Goal: Information Seeking & Learning: Learn about a topic

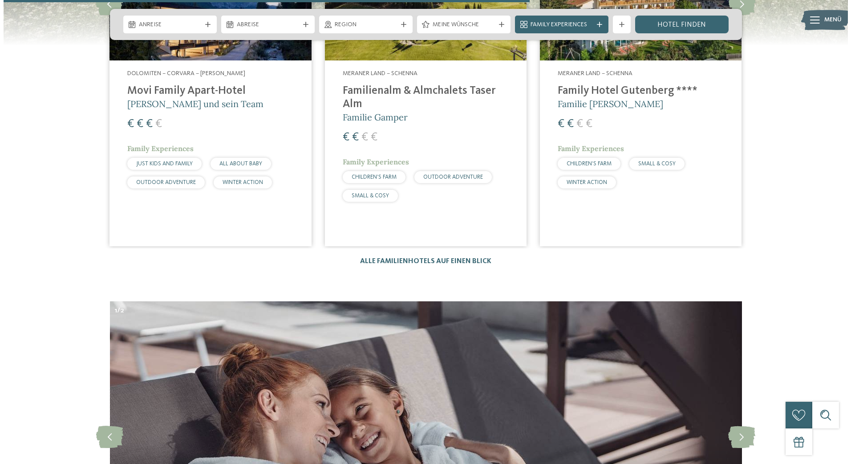
scroll to position [2536, 0]
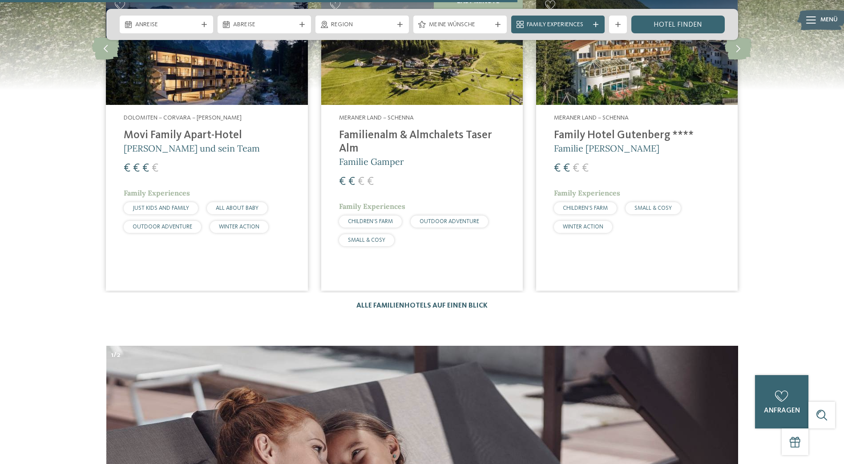
click at [402, 302] on link "Alle Familienhotels auf einen Blick" at bounding box center [421, 305] width 131 height 7
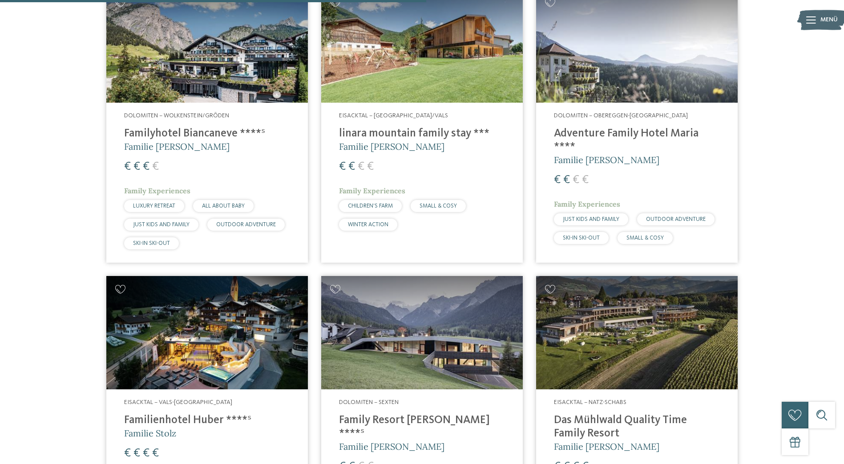
scroll to position [1512, 0]
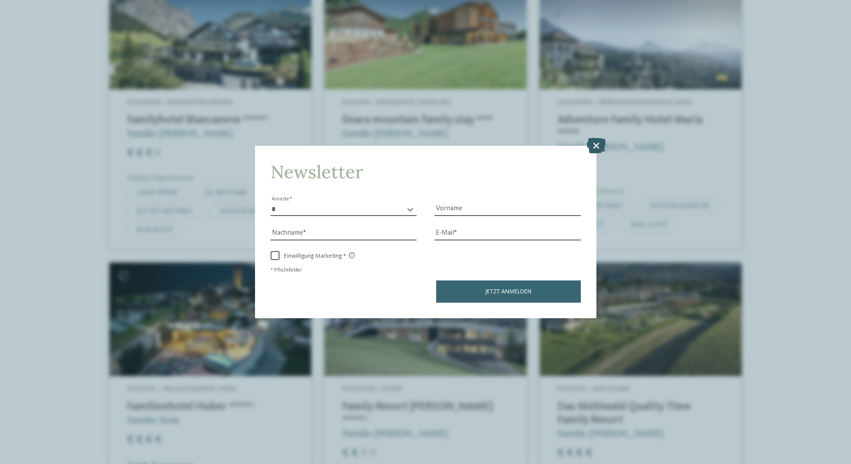
click at [599, 145] on icon at bounding box center [595, 145] width 19 height 16
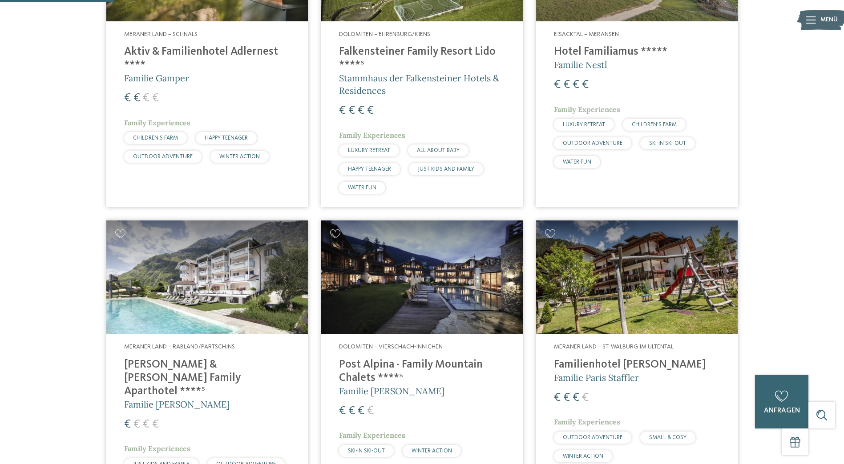
scroll to position [400, 0]
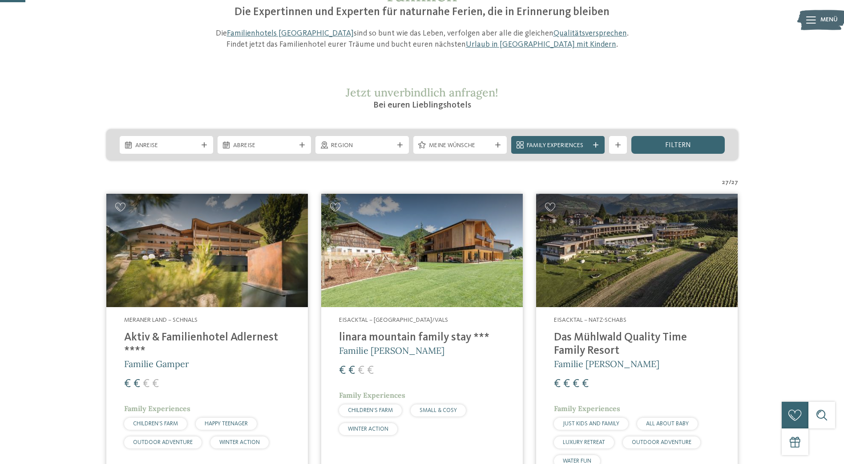
scroll to position [133, 0]
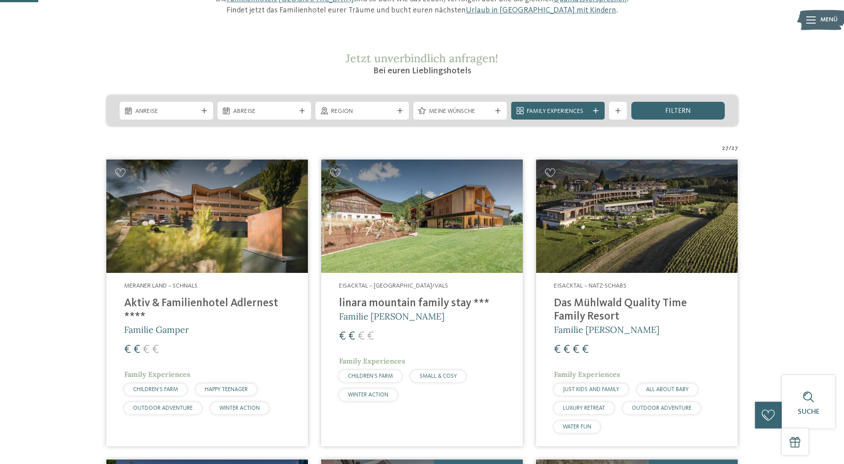
click at [206, 303] on h4 "Aktiv & Familienhotel Adlernest ****" at bounding box center [207, 310] width 166 height 27
click at [380, 375] on span "CHILDREN’S FARM" at bounding box center [370, 377] width 45 height 6
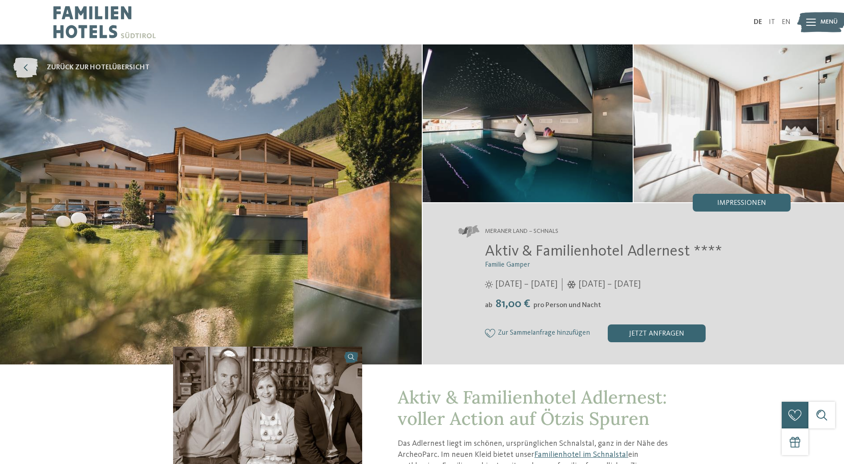
click at [28, 65] on icon at bounding box center [25, 68] width 24 height 20
click at [808, 24] on icon at bounding box center [811, 22] width 10 height 7
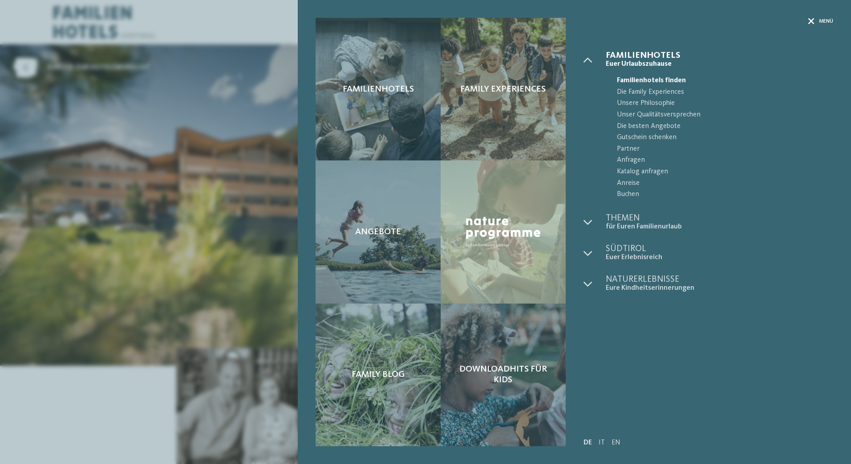
click at [810, 20] on icon at bounding box center [811, 21] width 6 height 6
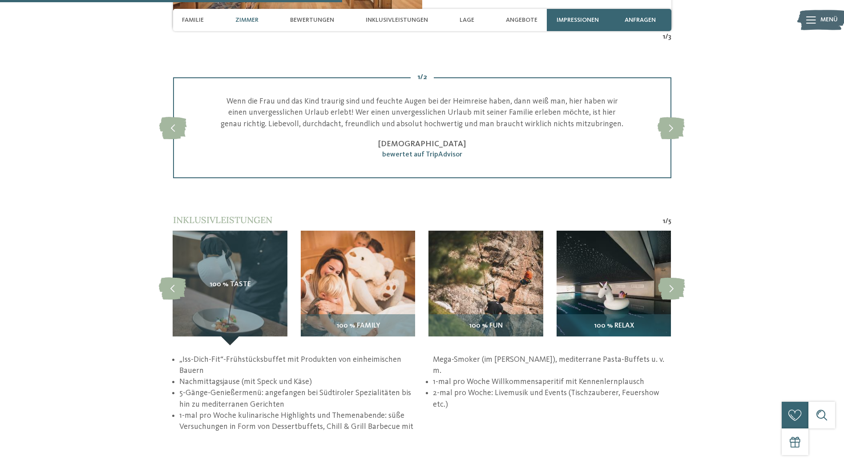
scroll to position [1201, 0]
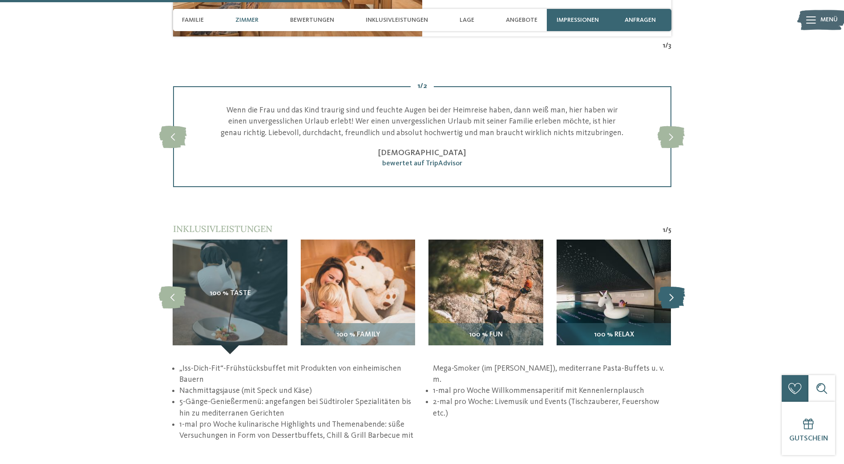
click at [669, 296] on icon at bounding box center [671, 297] width 27 height 22
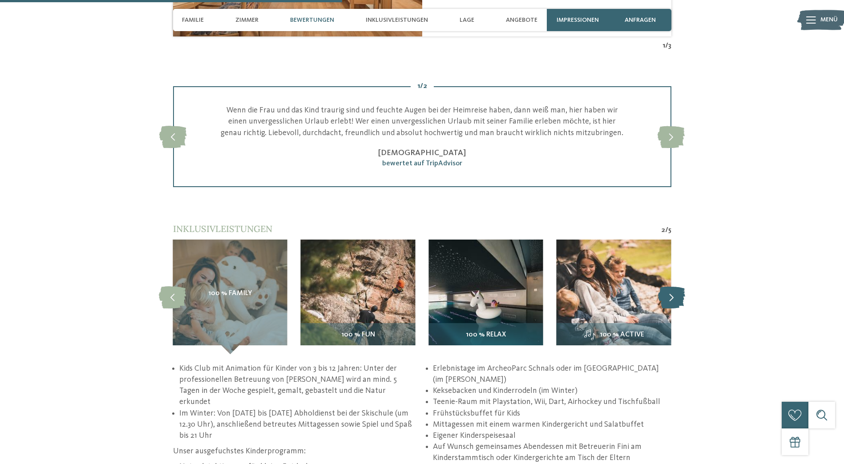
click at [669, 296] on icon at bounding box center [671, 297] width 27 height 22
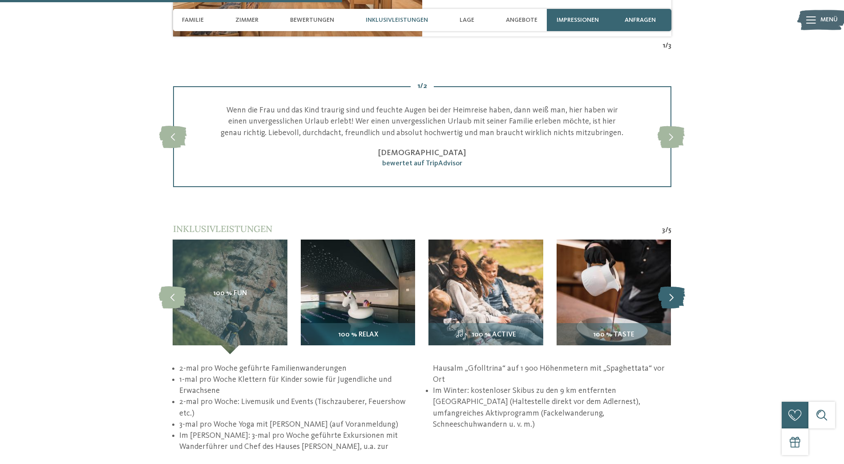
click at [669, 296] on icon at bounding box center [671, 297] width 27 height 22
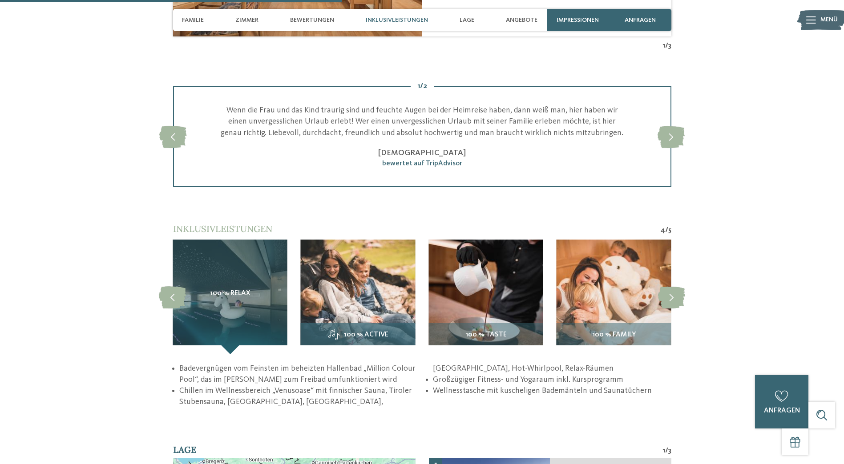
click at [359, 284] on img at bounding box center [358, 297] width 114 height 114
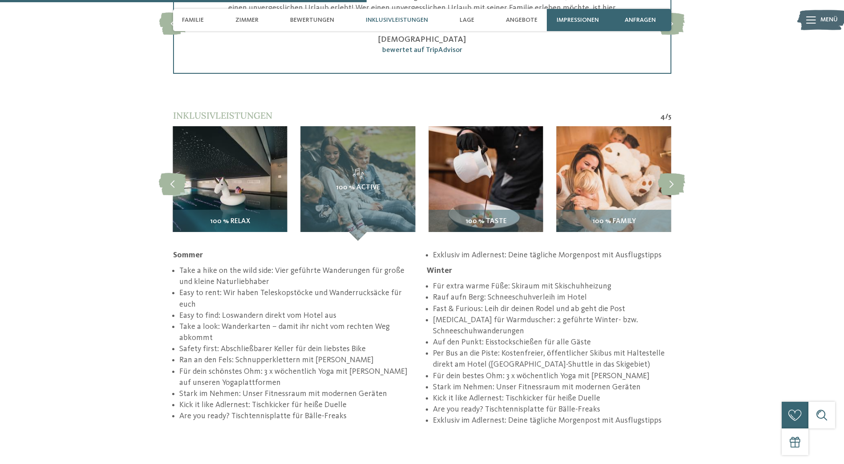
scroll to position [1335, 0]
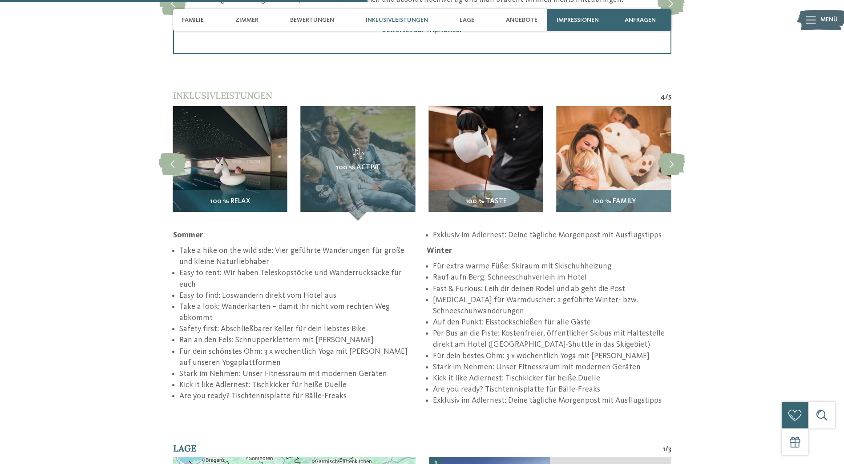
click at [610, 166] on img at bounding box center [613, 163] width 114 height 114
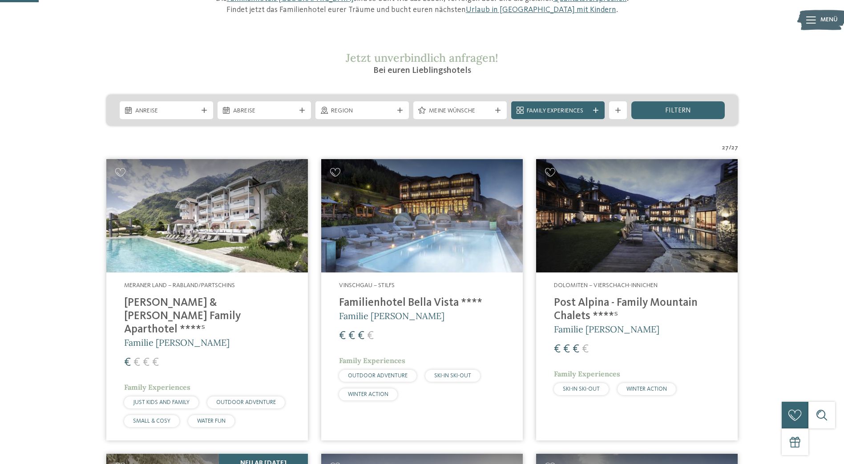
scroll to position [133, 0]
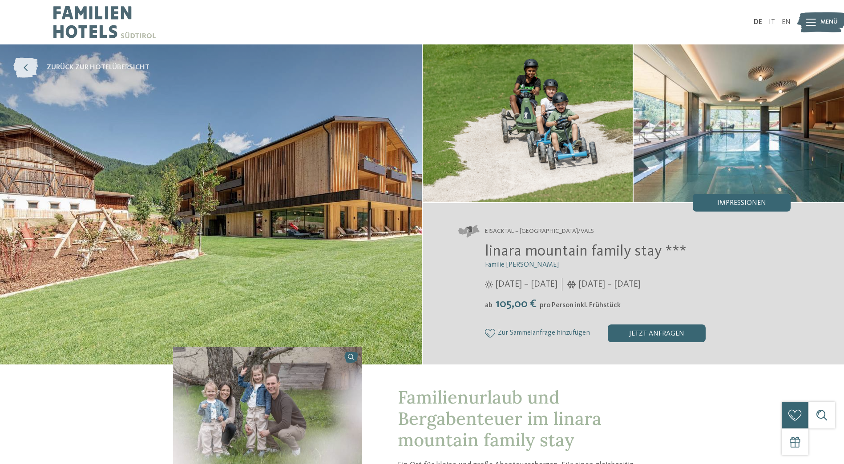
click at [59, 65] on span "zurück zur Hotelübersicht" at bounding box center [98, 68] width 103 height 10
click at [26, 67] on icon at bounding box center [25, 68] width 24 height 20
click at [26, 65] on icon at bounding box center [25, 68] width 24 height 20
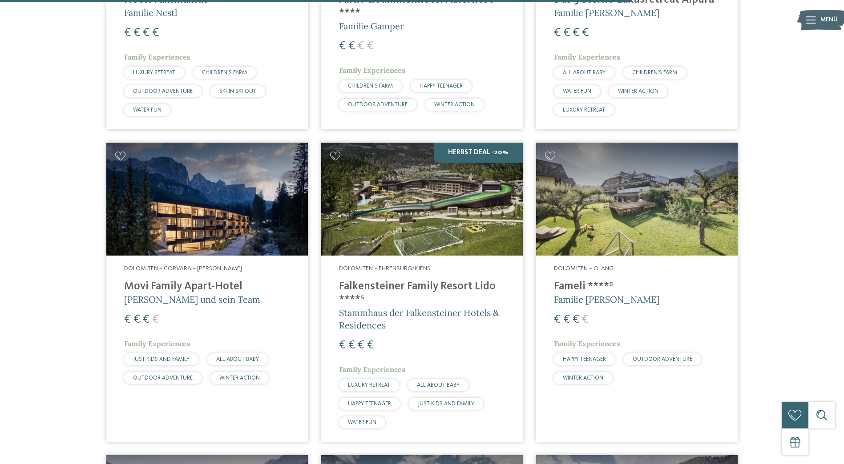
scroll to position [2180, 0]
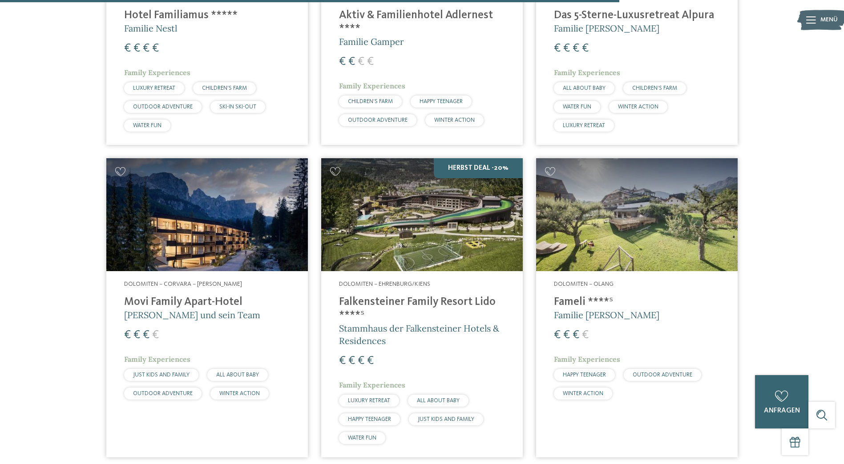
click at [418, 218] on img at bounding box center [422, 214] width 202 height 113
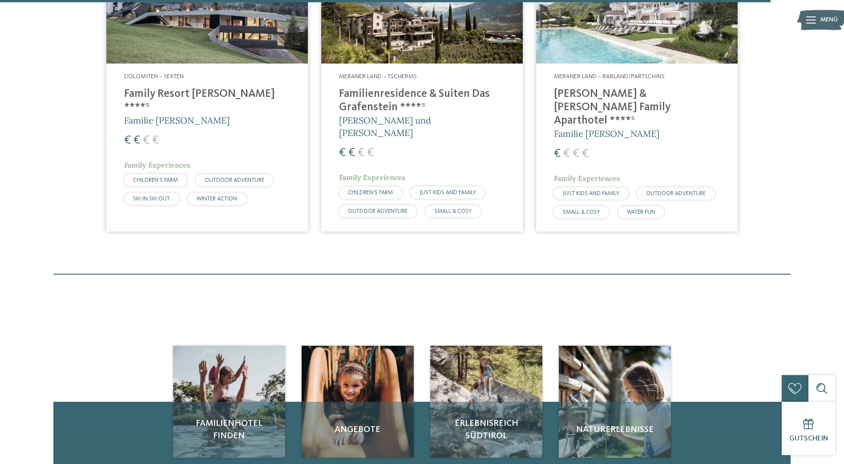
scroll to position [2714, 0]
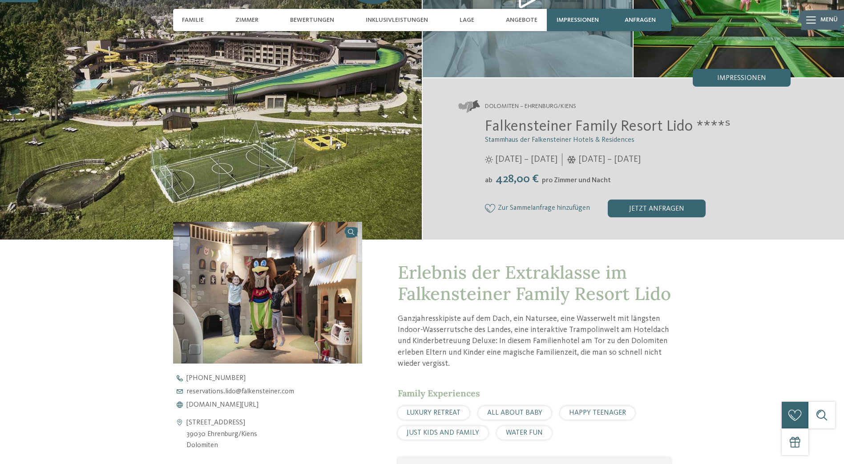
scroll to position [133, 0]
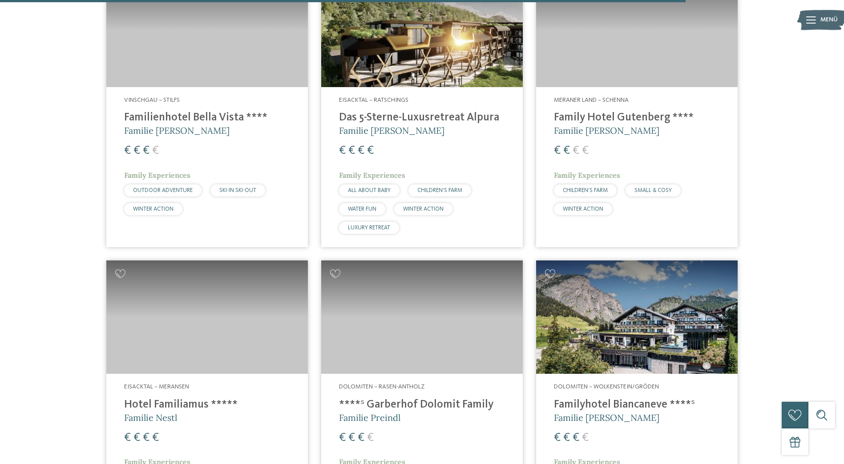
scroll to position [2402, 0]
